Goal: Transaction & Acquisition: Download file/media

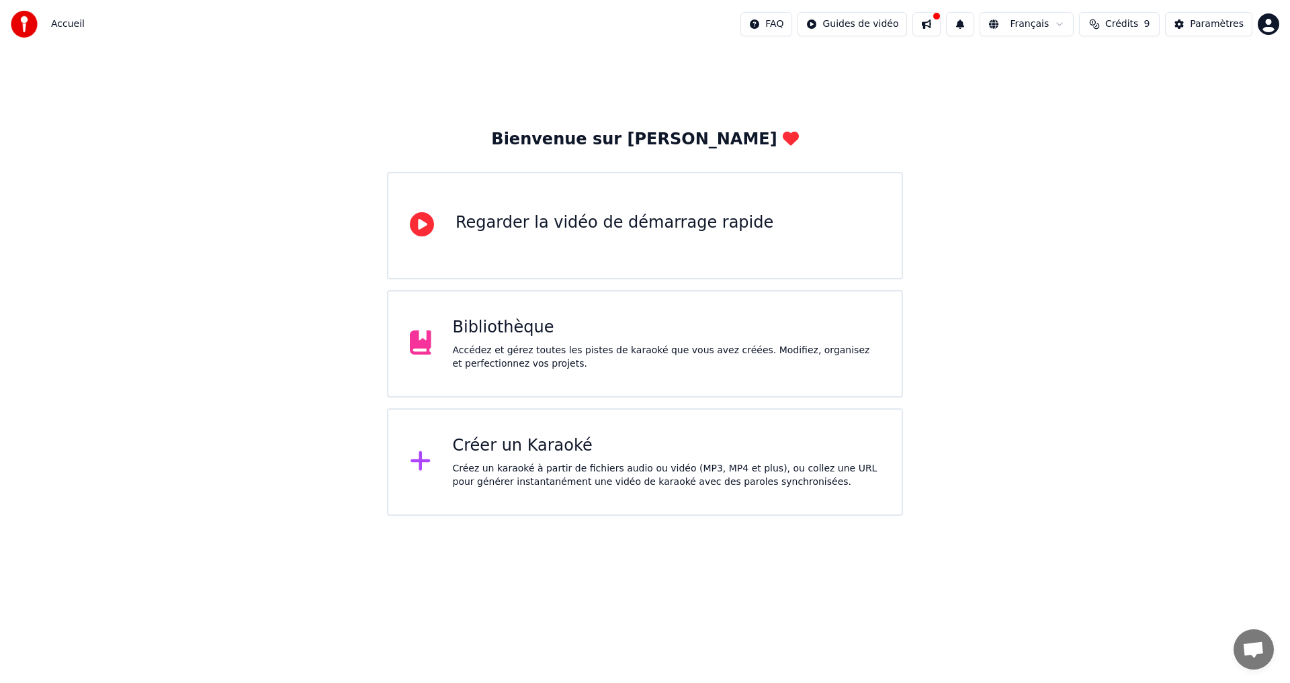
click at [503, 348] on div "Accédez et gérez toutes les pistes de karaoké que vous avez créées. Modifiez, o…" at bounding box center [667, 357] width 428 height 27
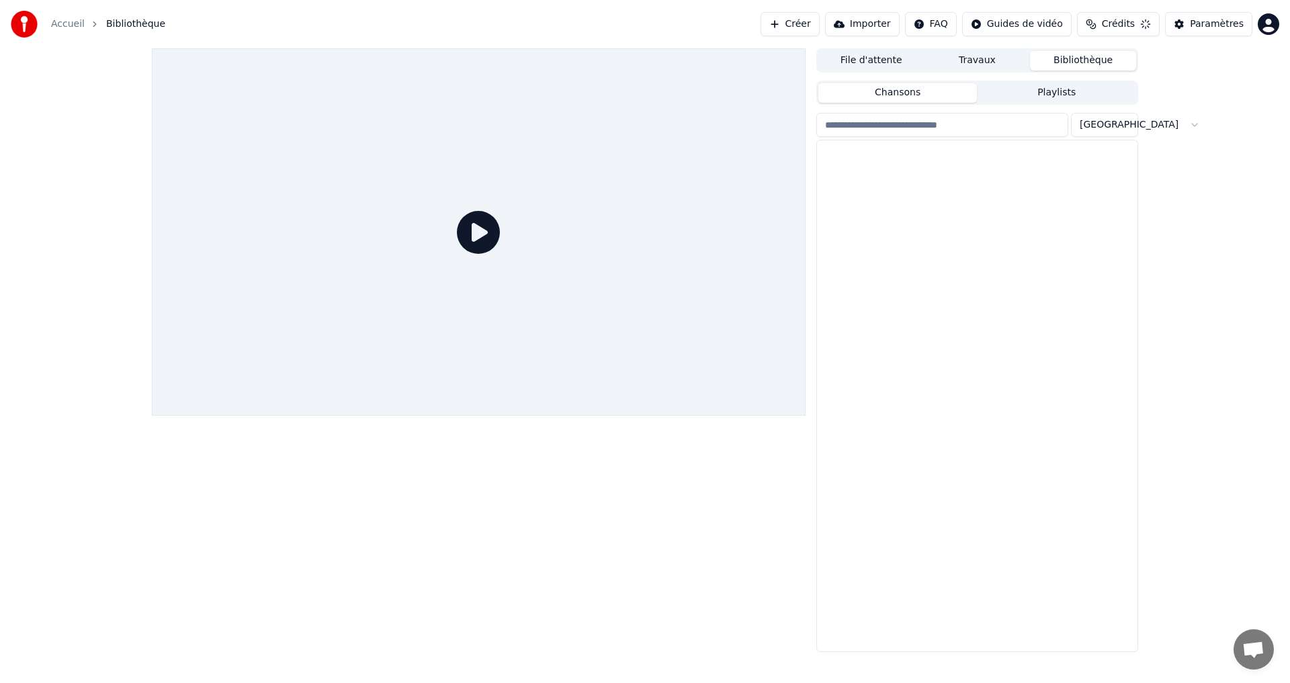
click at [503, 348] on div at bounding box center [479, 231] width 654 height 367
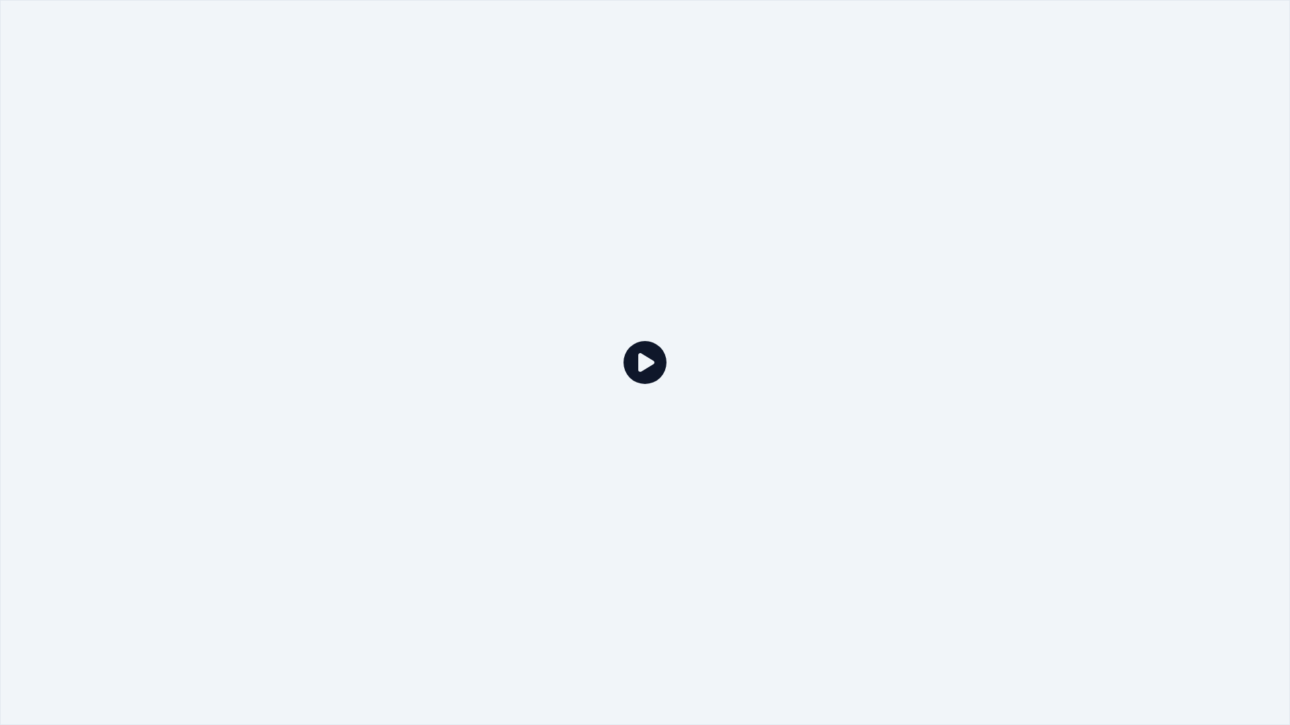
click at [503, 363] on div at bounding box center [645, 362] width 1290 height 725
click at [654, 365] on icon at bounding box center [644, 362] width 43 height 43
click at [646, 365] on icon at bounding box center [644, 362] width 43 height 43
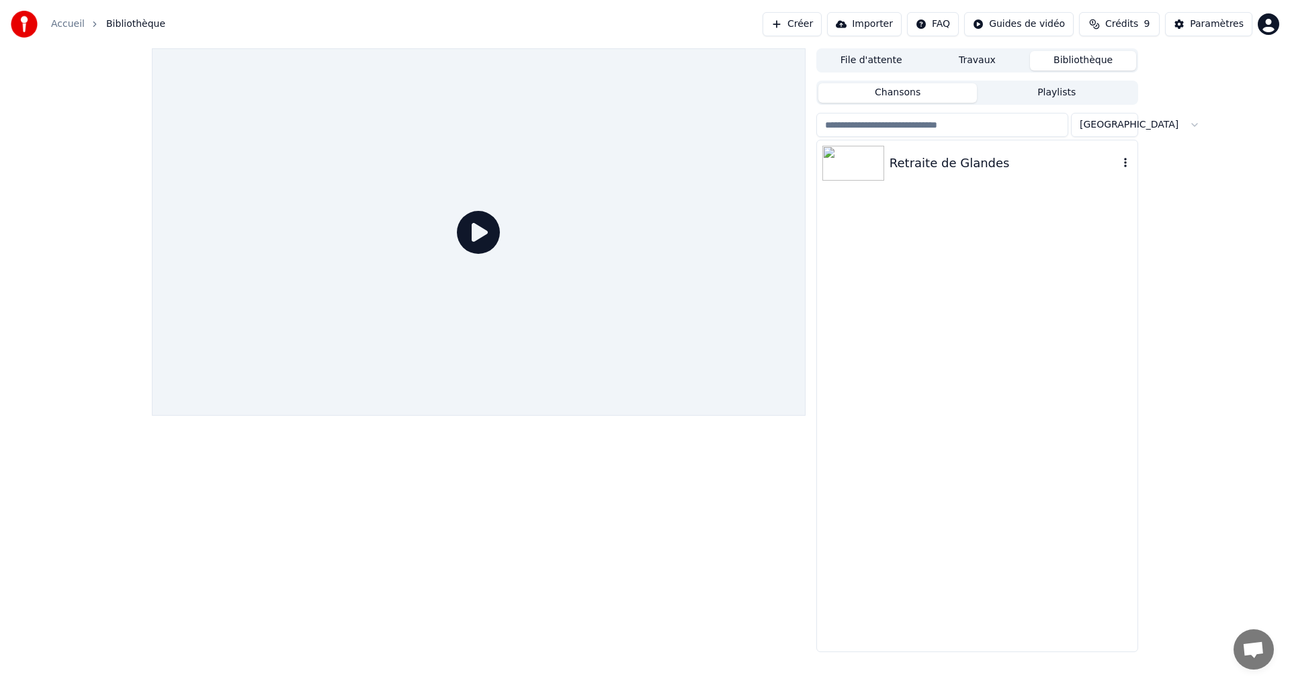
click at [958, 161] on div "Retraite de Glandes" at bounding box center [1003, 163] width 229 height 19
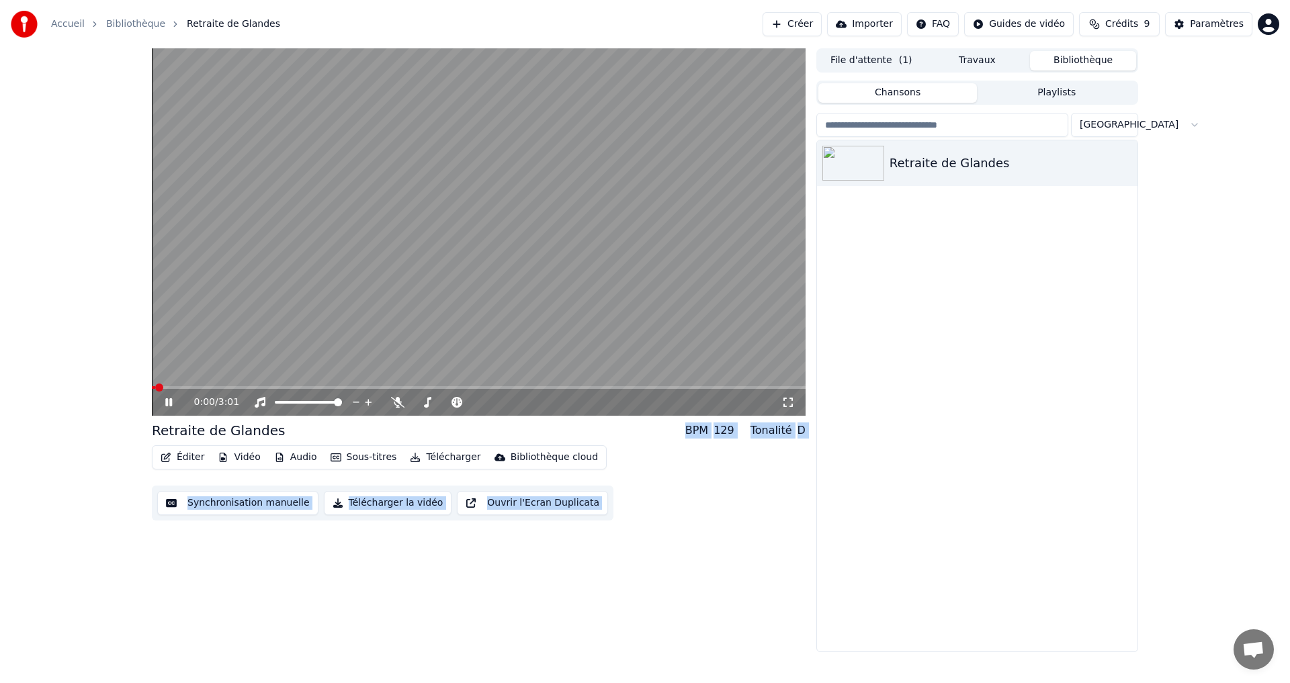
click at [212, 502] on button "Synchronisation manuelle" at bounding box center [237, 503] width 161 height 24
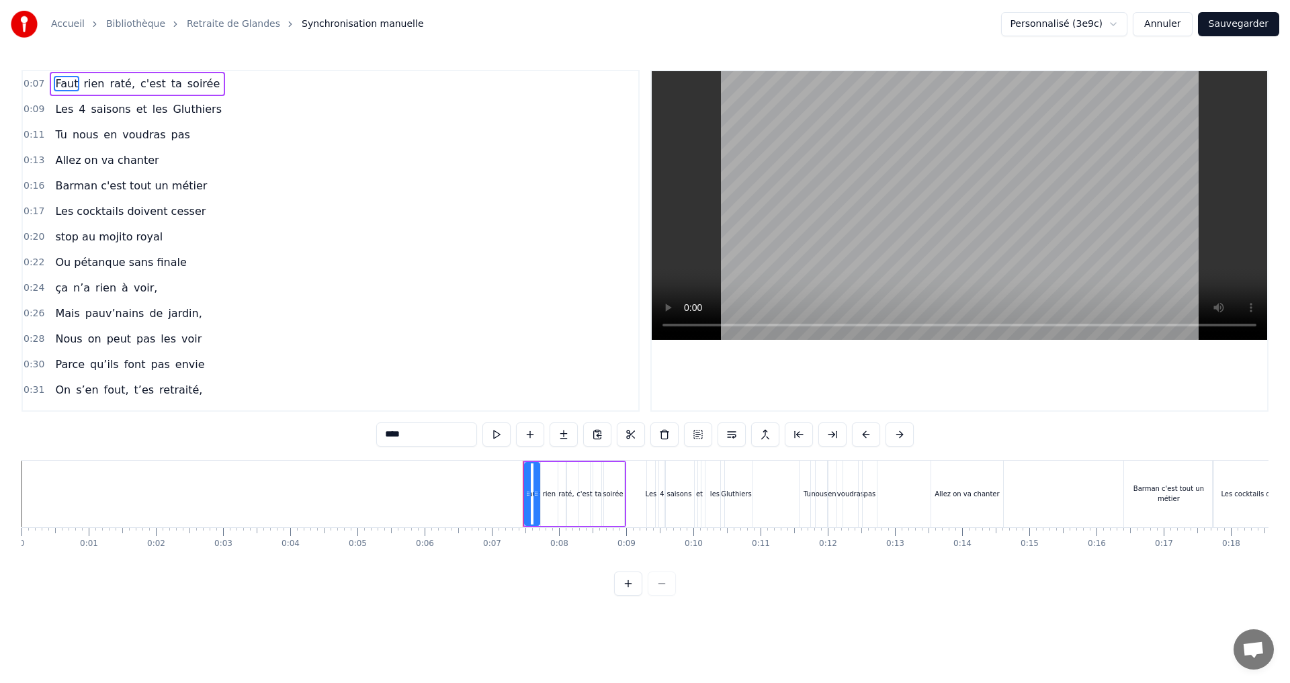
click at [1219, 20] on button "Sauvegarder" at bounding box center [1238, 24] width 81 height 24
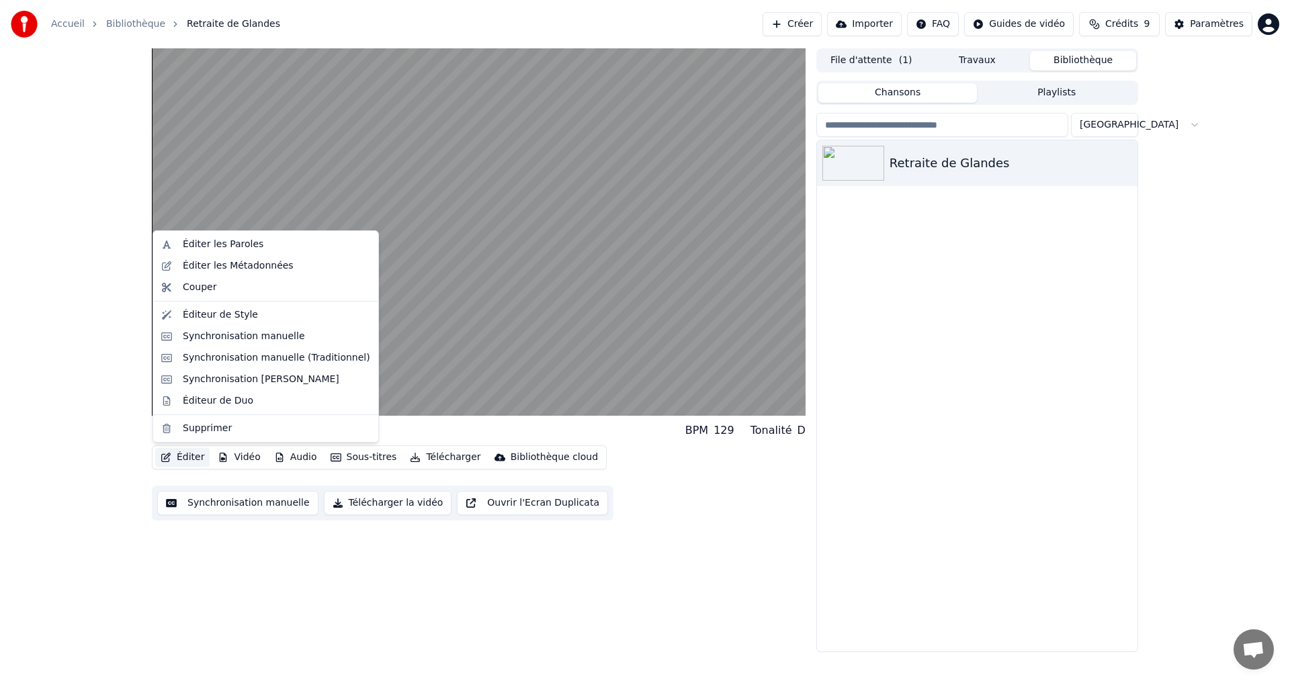
click at [185, 457] on button "Éditer" at bounding box center [182, 457] width 54 height 19
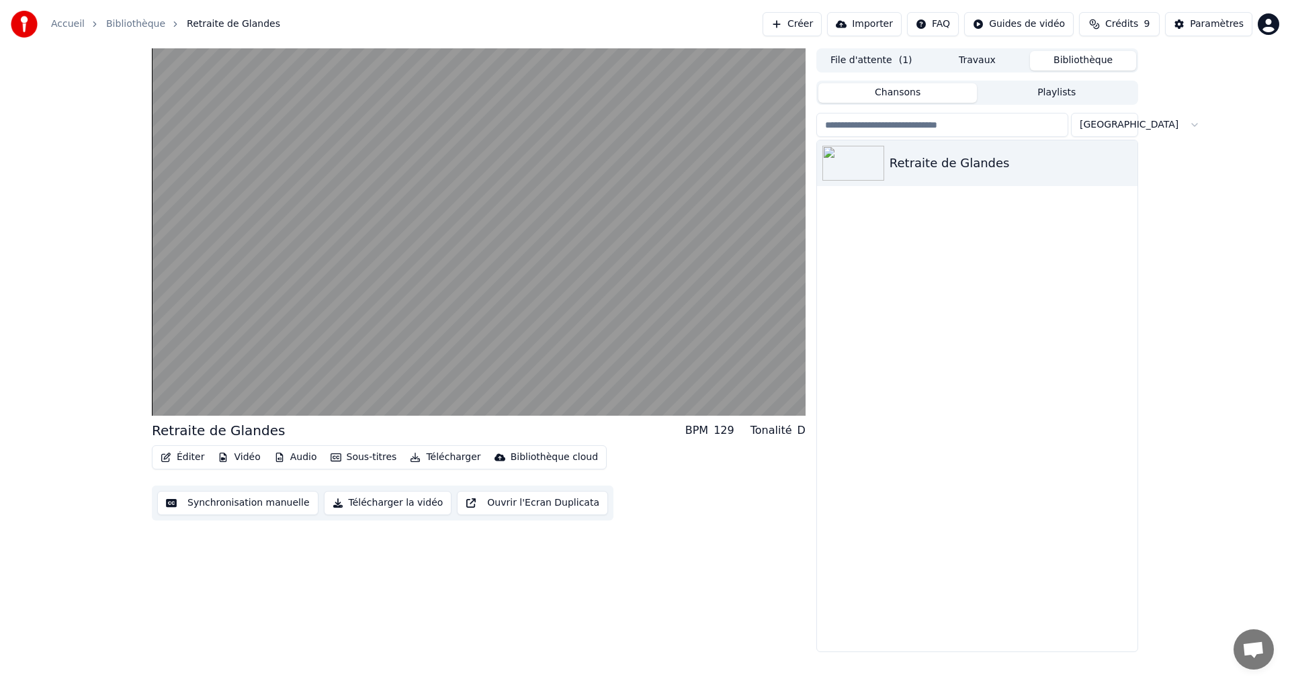
drag, startPoint x: 419, startPoint y: 630, endPoint x: 410, endPoint y: 630, distance: 8.7
click at [418, 629] on div "Retraite de Glandes BPM 129 Tonalité D Éditer Vidéo Audio Sous-titres Télécharg…" at bounding box center [479, 350] width 654 height 604
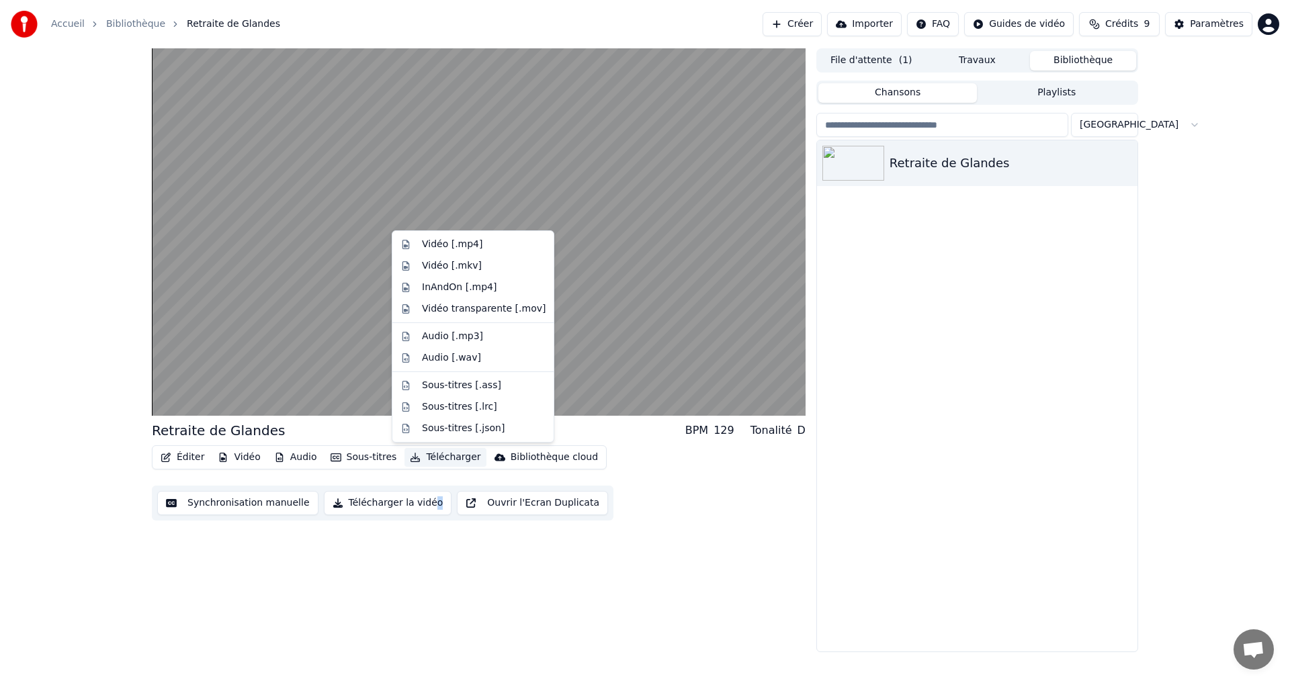
click at [433, 457] on button "Télécharger" at bounding box center [444, 457] width 81 height 19
click at [396, 556] on div "Retraite de Glandes BPM 129 Tonalité D Éditer Vidéo Audio Sous-titres Télécharg…" at bounding box center [479, 350] width 654 height 604
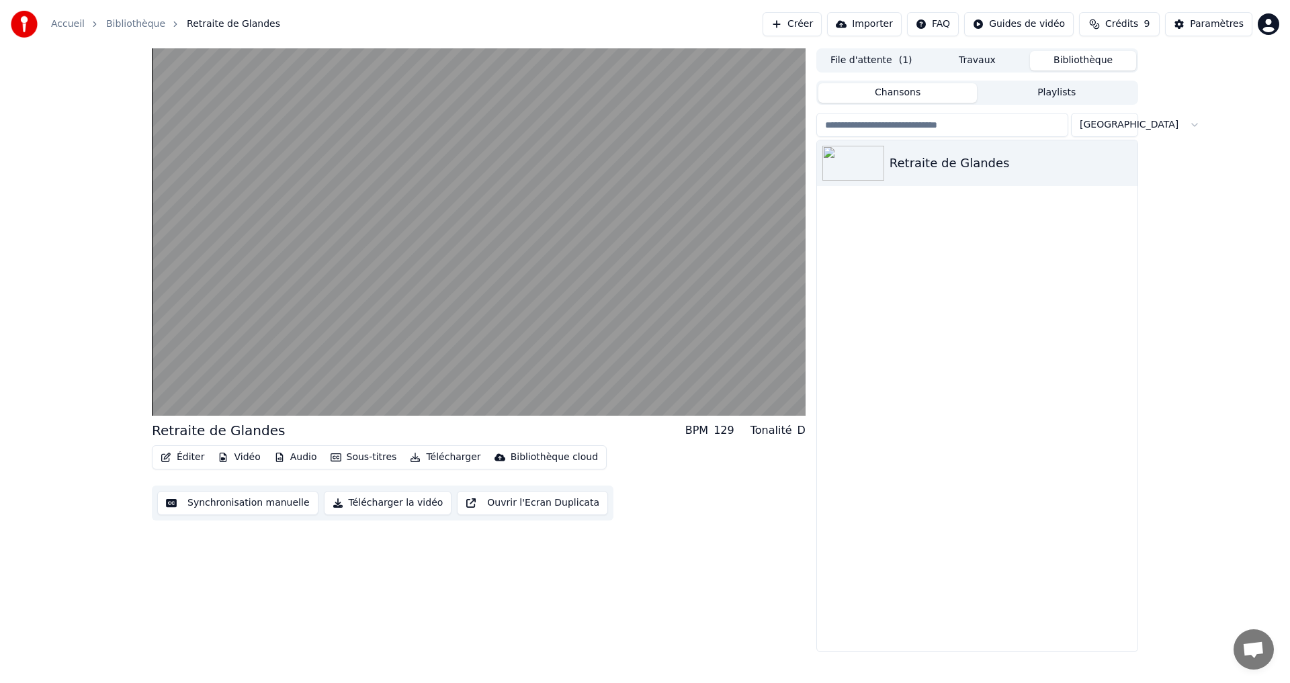
click at [385, 502] on button "Télécharger la vidéo" at bounding box center [388, 503] width 128 height 24
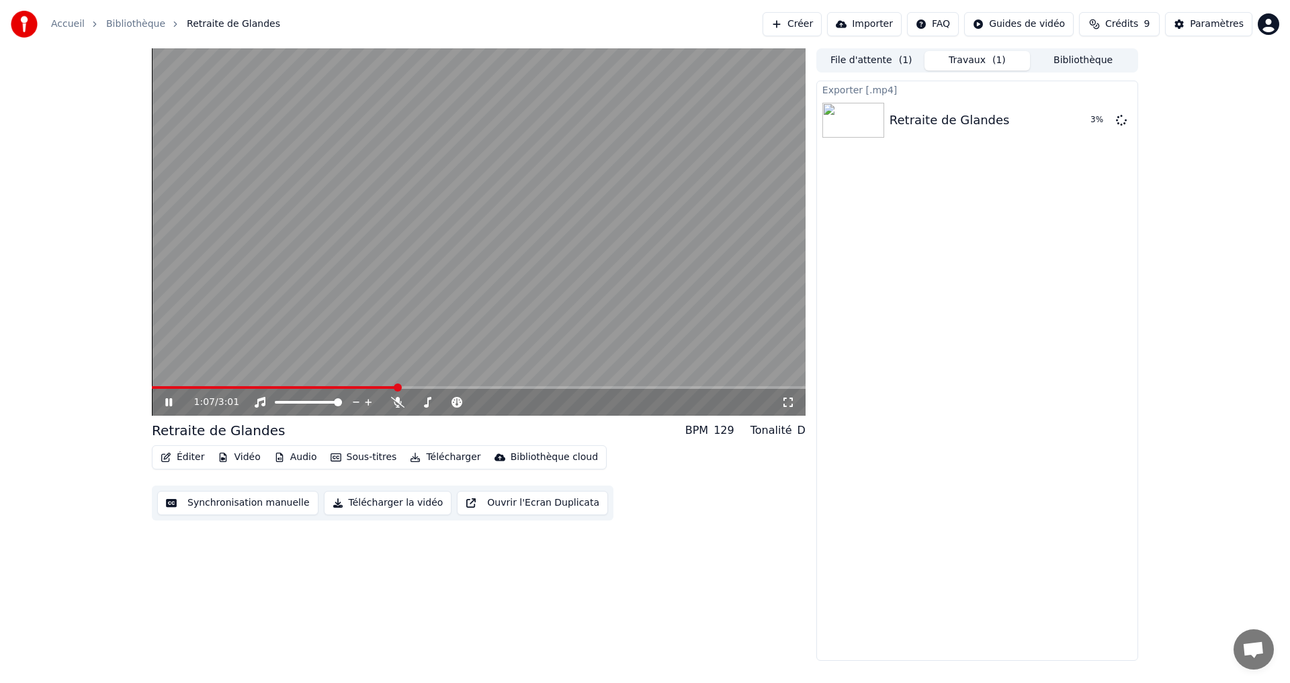
click at [170, 402] on icon at bounding box center [168, 402] width 7 height 8
click at [1219, 200] on div "1:08 / 3:01 Retraite de Glandes BPM 129 Tonalité D Éditer Vidéo Audio Sous-titr…" at bounding box center [645, 354] width 1290 height 613
